Goal: Transaction & Acquisition: Purchase product/service

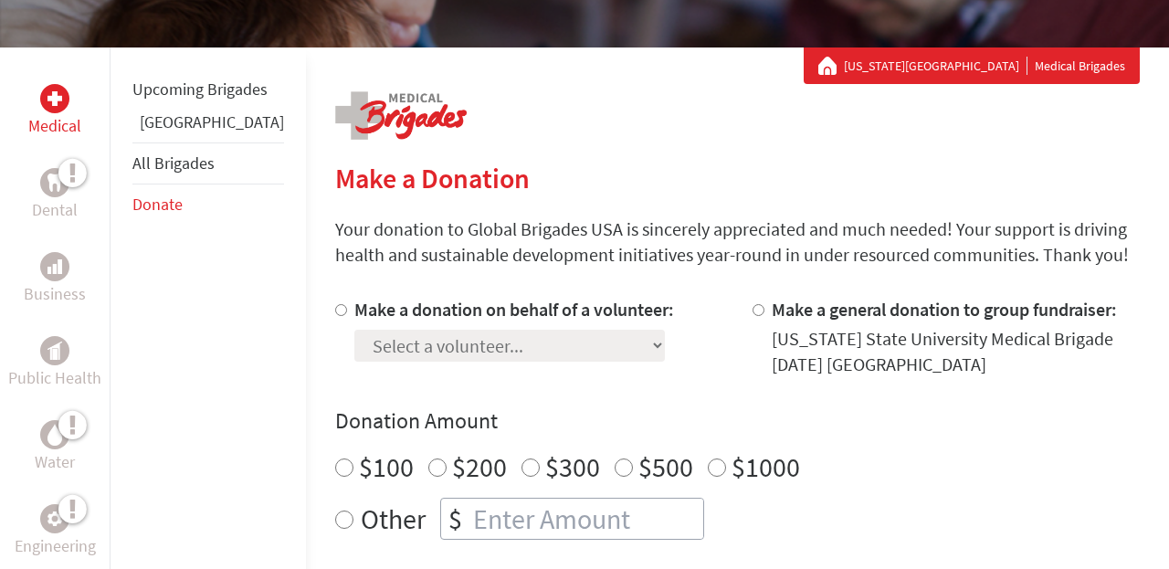
click at [335, 314] on input "Make a donation on behalf of a volunteer:" at bounding box center [341, 310] width 12 height 12
radio input "true"
select select "01B76F19-174E-11F0-B3BE-42010A8A0038"
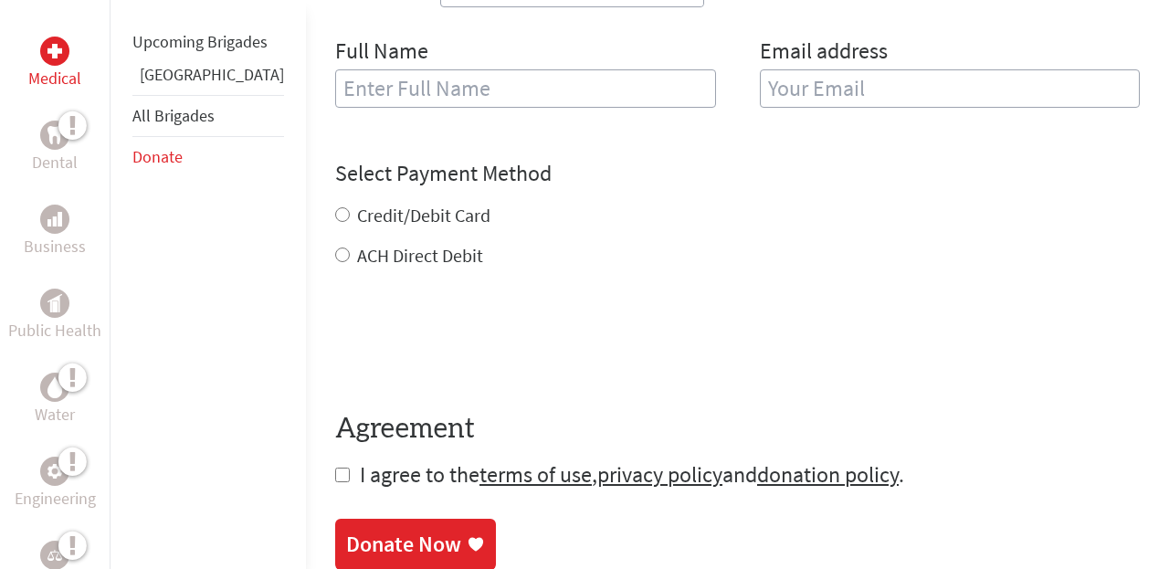
scroll to position [828, 0]
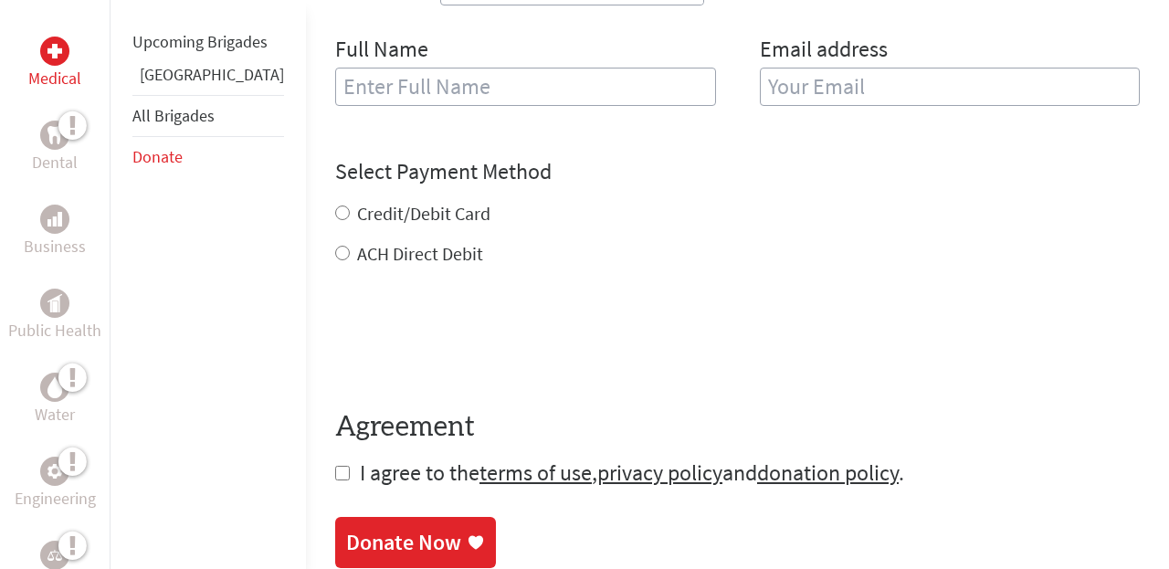
click at [335, 89] on input "text" at bounding box center [525, 87] width 381 height 38
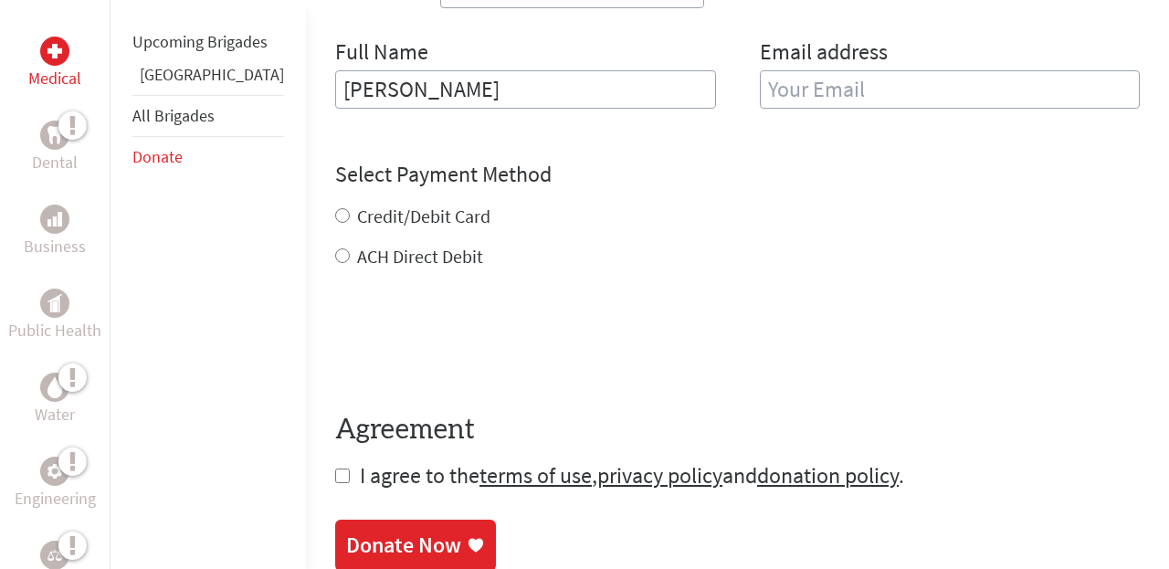
type input "[PERSON_NAME]"
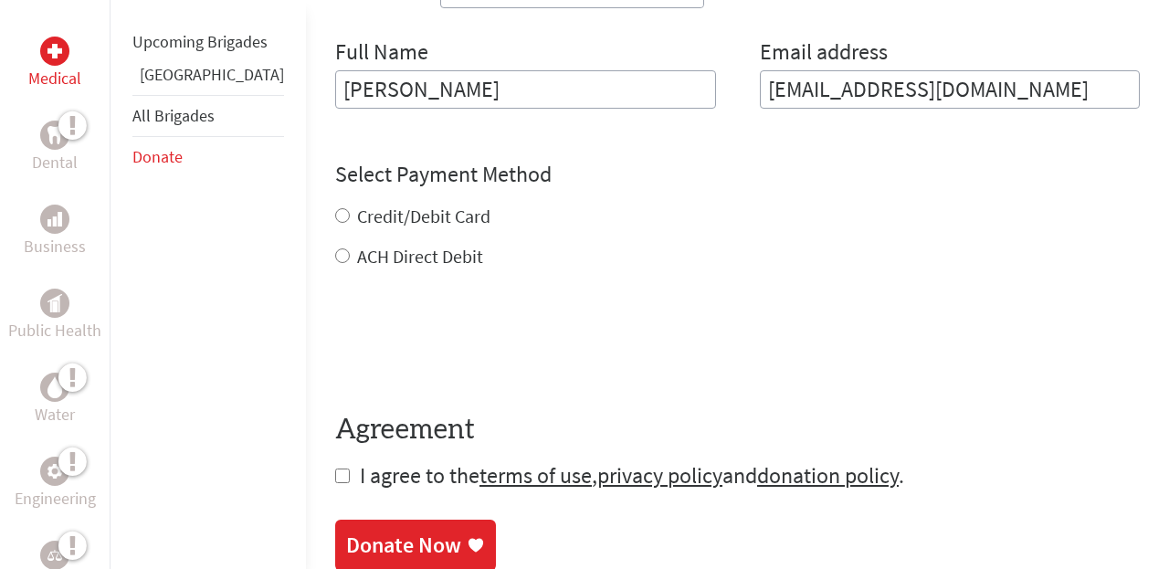
type input "[EMAIL_ADDRESS][DOMAIN_NAME]"
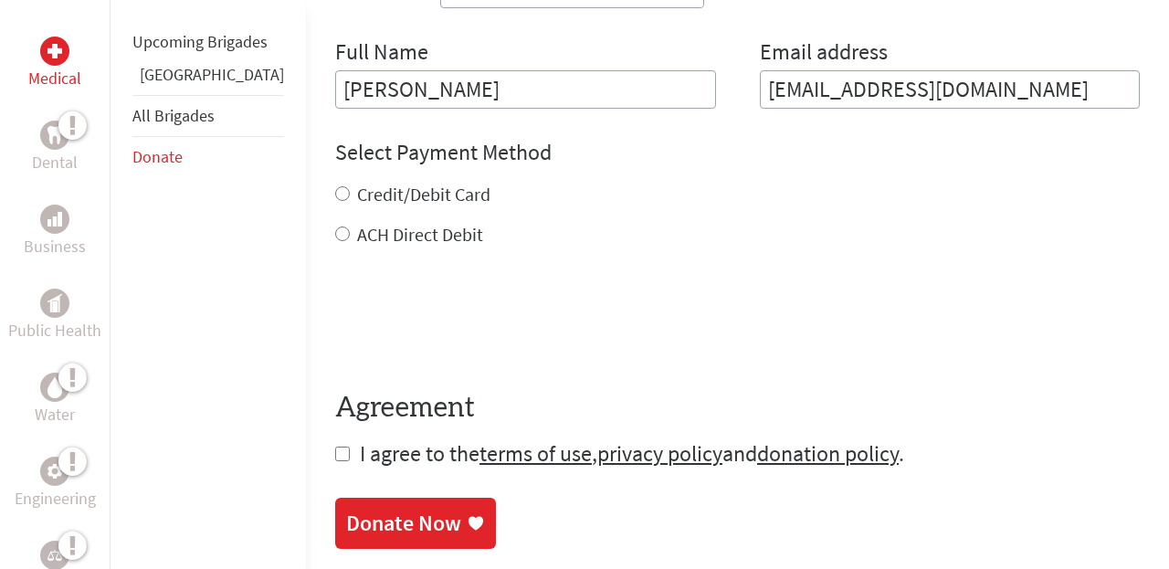
click at [335, 218] on div "Credit/Debit Card ACH Direct Debit" at bounding box center [737, 215] width 805 height 66
click at [335, 198] on input "Credit/Debit Card" at bounding box center [342, 193] width 15 height 15
radio input "true"
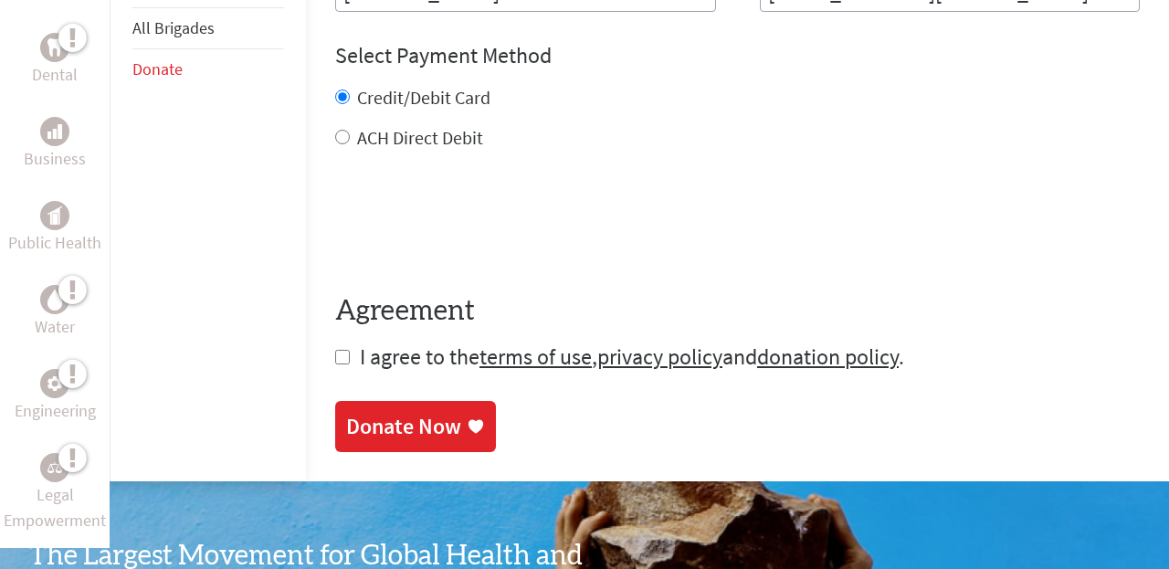
scroll to position [926, 0]
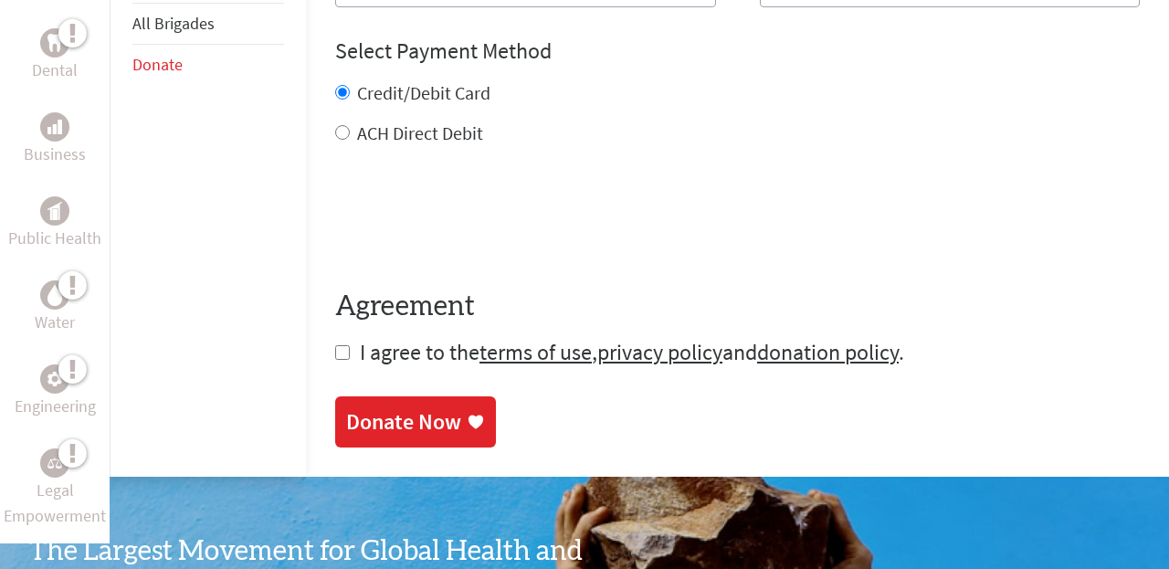
click at [335, 360] on input "checkbox" at bounding box center [342, 352] width 15 height 15
checkbox input "true"
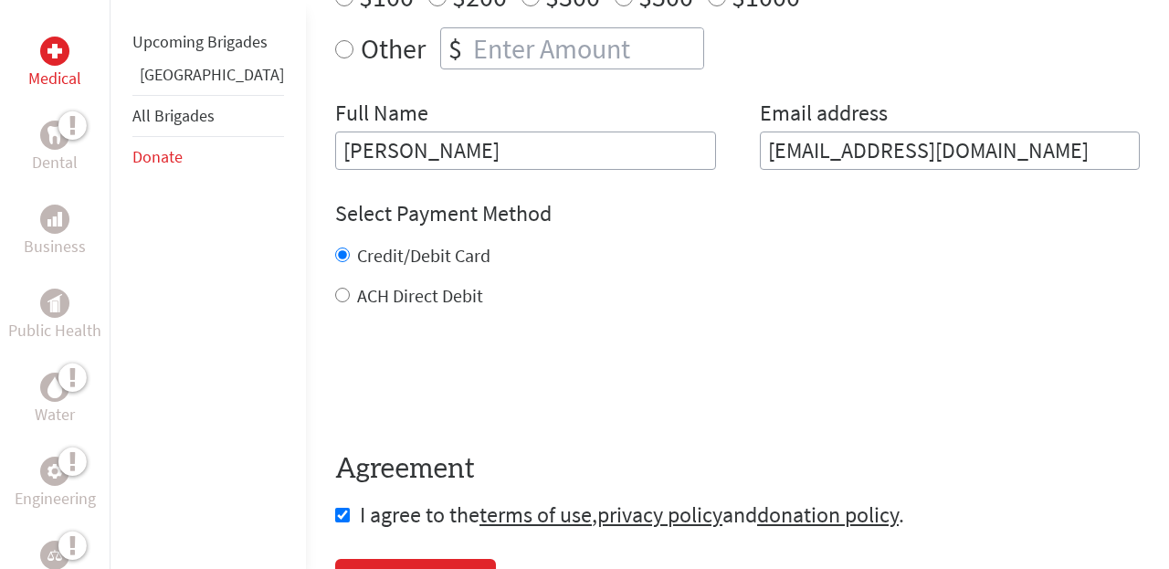
scroll to position [607, 0]
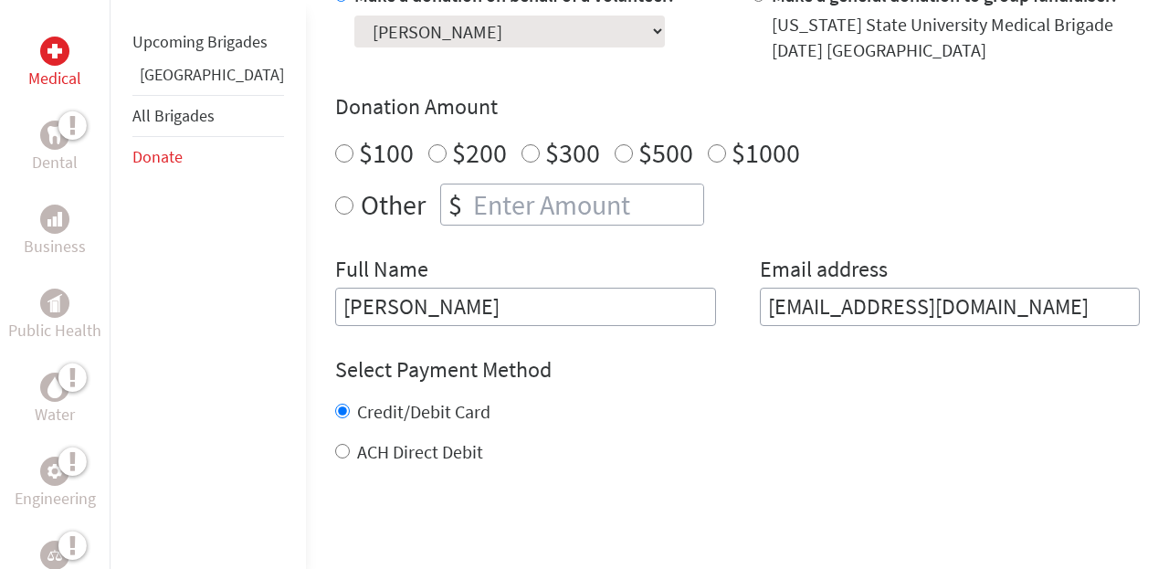
click at [428, 157] on input "$200" at bounding box center [437, 153] width 18 height 18
radio input "true"
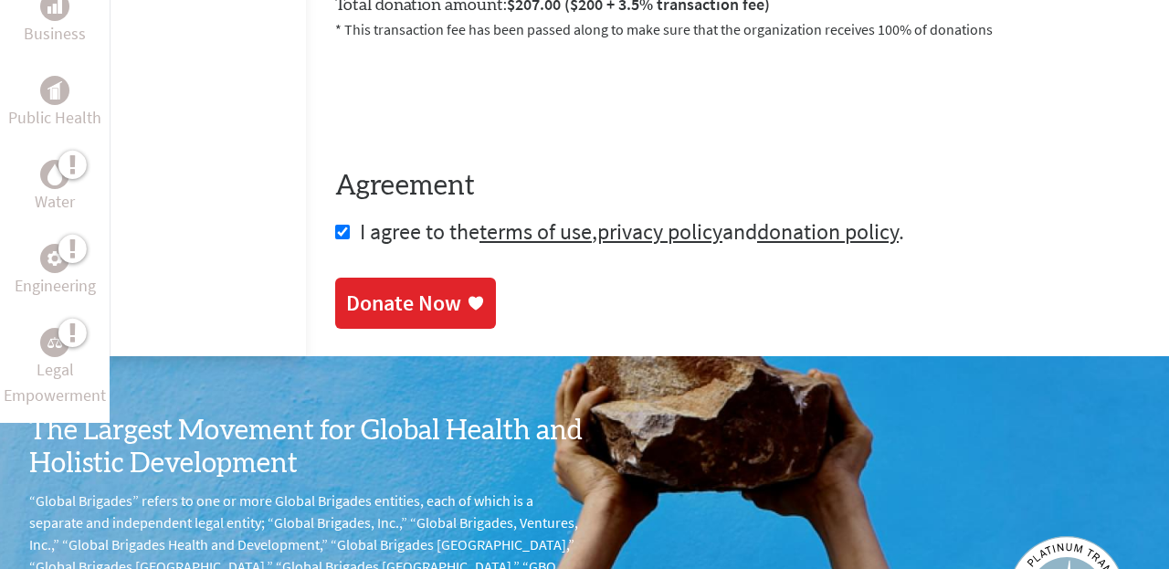
scroll to position [1136, 0]
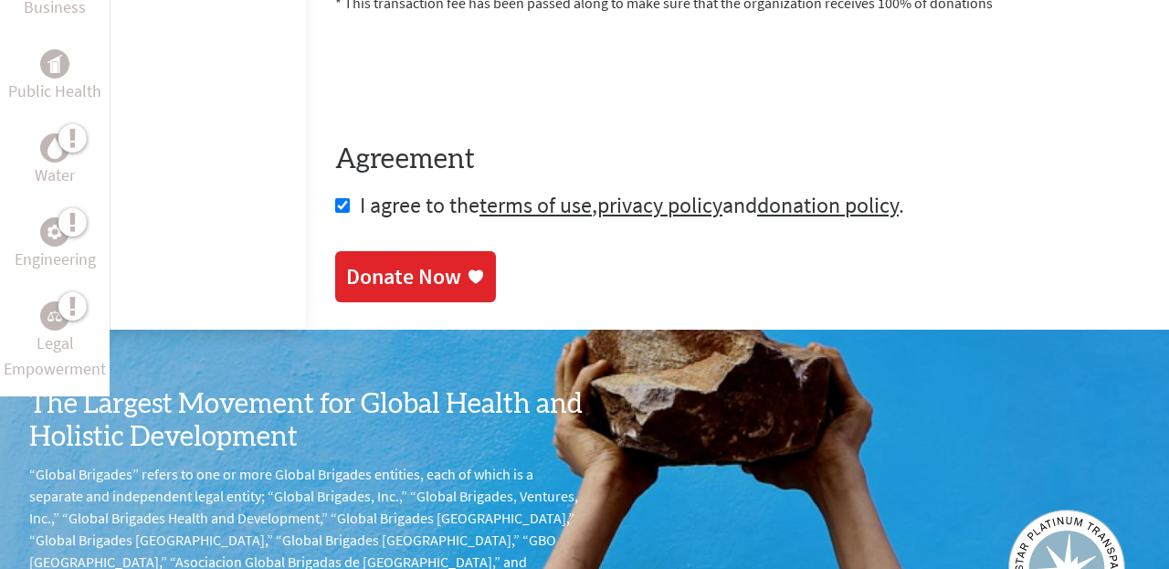
click at [379, 279] on div "Donate Now" at bounding box center [403, 276] width 115 height 29
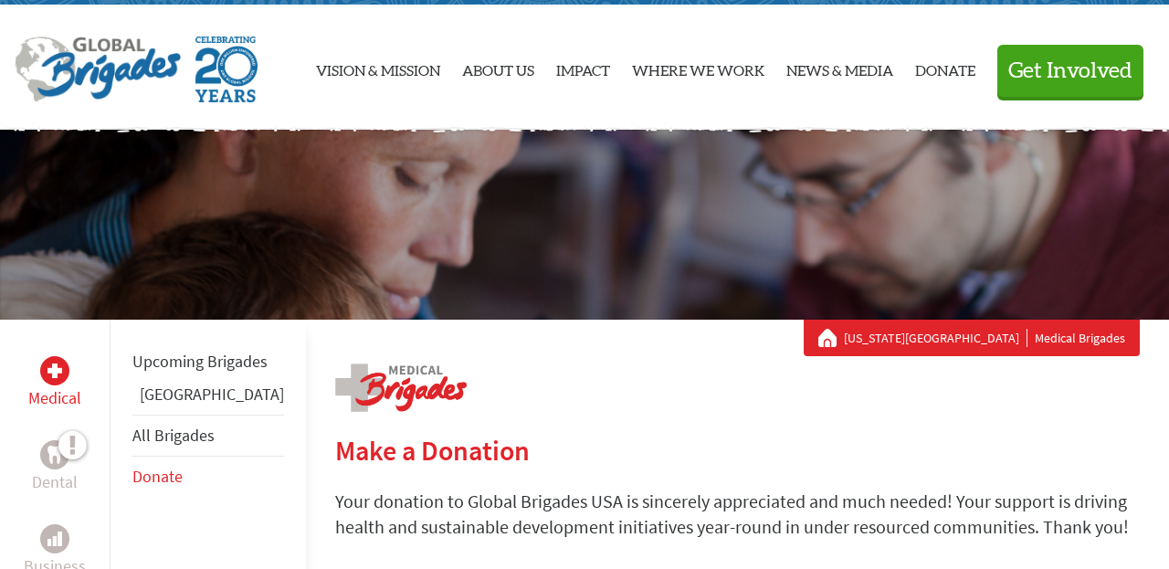
scroll to position [48, 0]
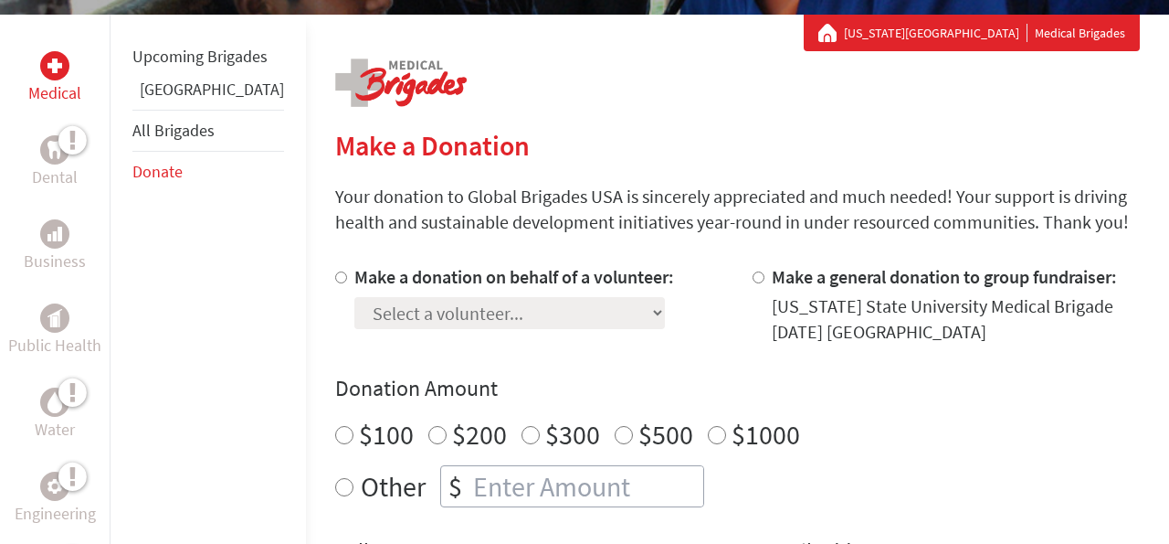
scroll to position [317, 0]
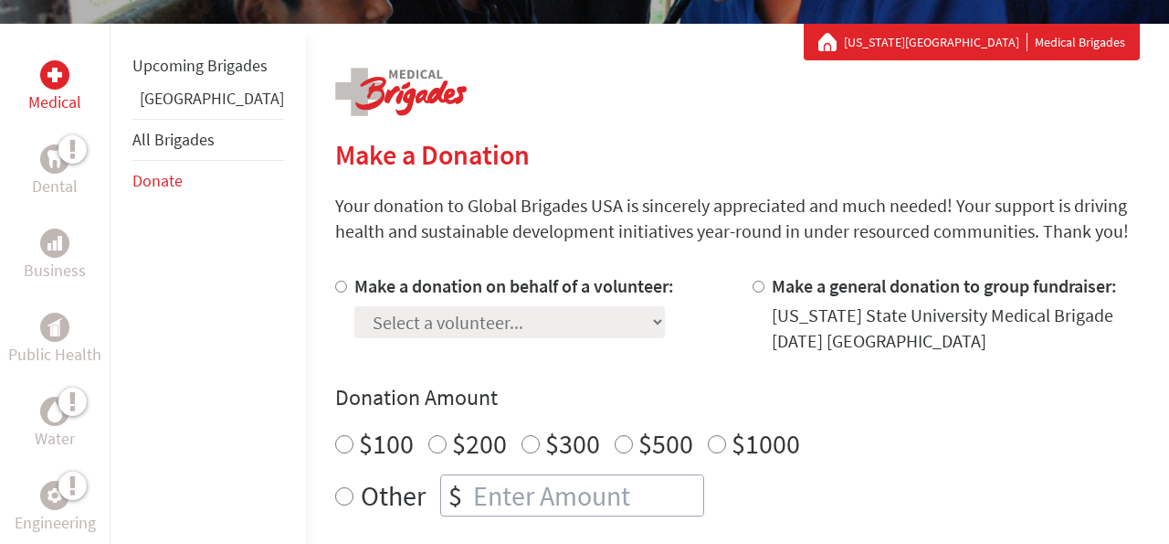
click at [335, 285] on input "Make a donation on behalf of a volunteer:" at bounding box center [341, 286] width 12 height 12
radio input "true"
